Goal: Ask a question

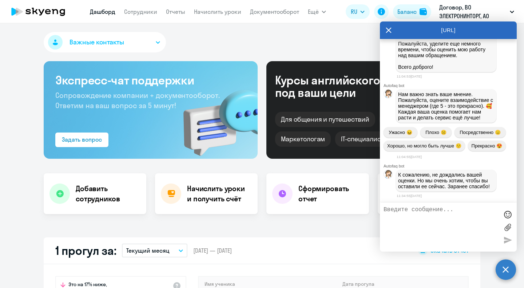
select select "30"
click at [437, 229] on textarea at bounding box center [440, 226] width 115 height 41
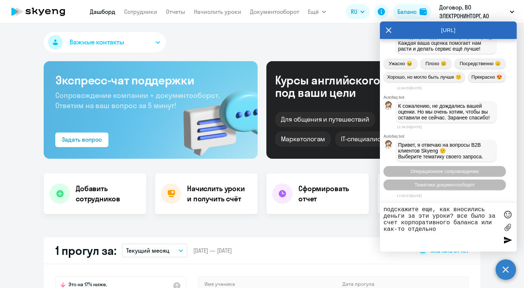
type textarea "подскажите еще, как вносились деньги за эти уроки? все было за счет корпоративн…"
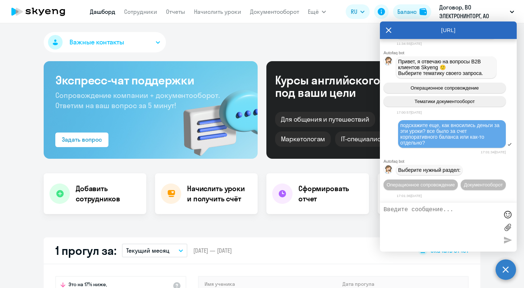
scroll to position [804, 0]
click at [432, 179] on button "Операционное сопровождение" at bounding box center [420, 184] width 74 height 11
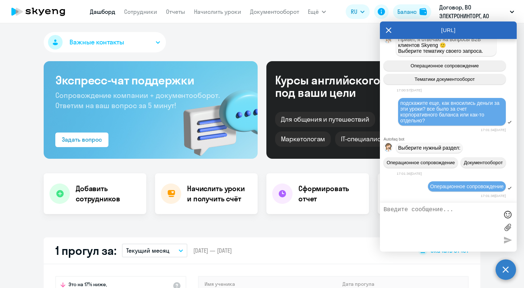
scroll to position [873, 0]
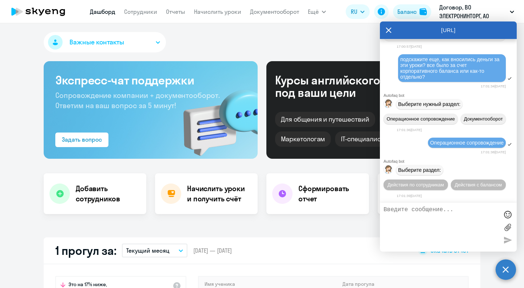
click at [434, 243] on textarea at bounding box center [440, 226] width 115 height 41
click at [435, 181] on button "Действия по сотрудникам" at bounding box center [415, 184] width 64 height 11
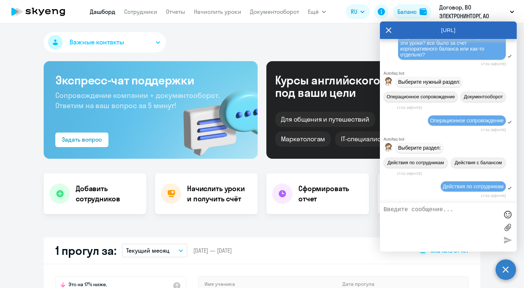
scroll to position [970, 0]
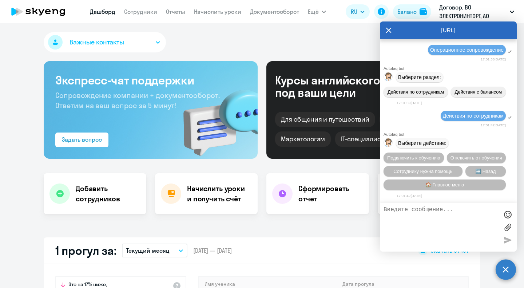
click at [441, 232] on textarea at bounding box center [440, 226] width 115 height 41
type textarea "оператор"
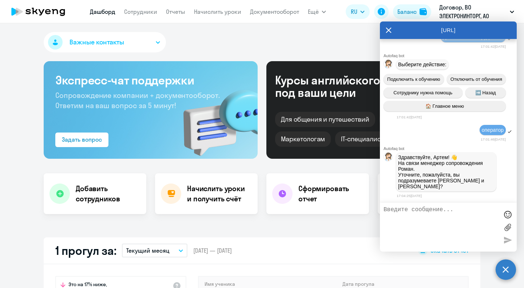
scroll to position [1053, 0]
click at [420, 209] on textarea at bounding box center [440, 226] width 115 height 41
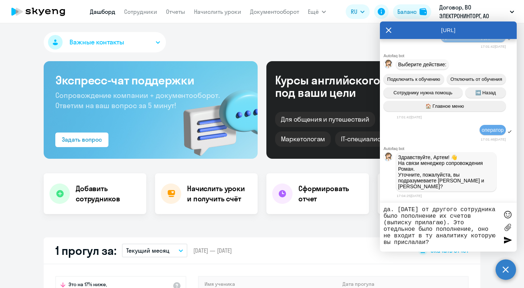
click at [402, 232] on textarea "да. [DATE] от другого сотрудника было пополнение их счетов (выписку прилагаю). …" at bounding box center [440, 226] width 115 height 41
click at [417, 243] on textarea "да. [DATE] от другого сотрудника было пополнение их счетов (выписку прилагаю). …" at bounding box center [440, 226] width 115 height 41
type textarea "да. [DATE] от другого сотрудника было пополнение их счетов (выписку прилагаю). …"
click at [507, 225] on label at bounding box center [507, 226] width 11 height 11
click at [0, 0] on input "file" at bounding box center [0, 0] width 0 height 0
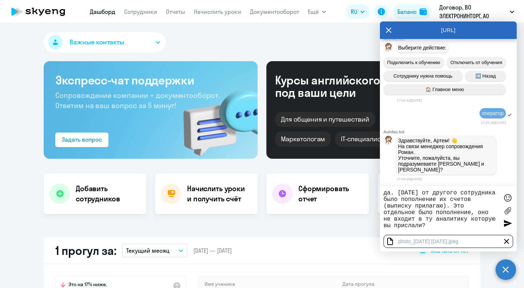
click at [507, 219] on div at bounding box center [507, 222] width 11 height 11
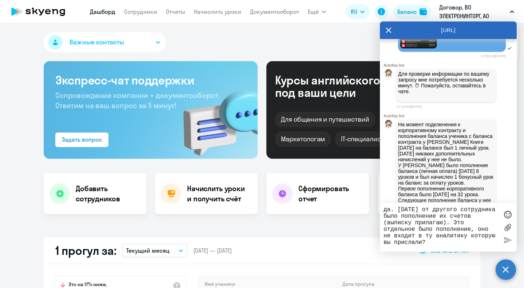
scroll to position [1327, 0]
